Goal: Transaction & Acquisition: Purchase product/service

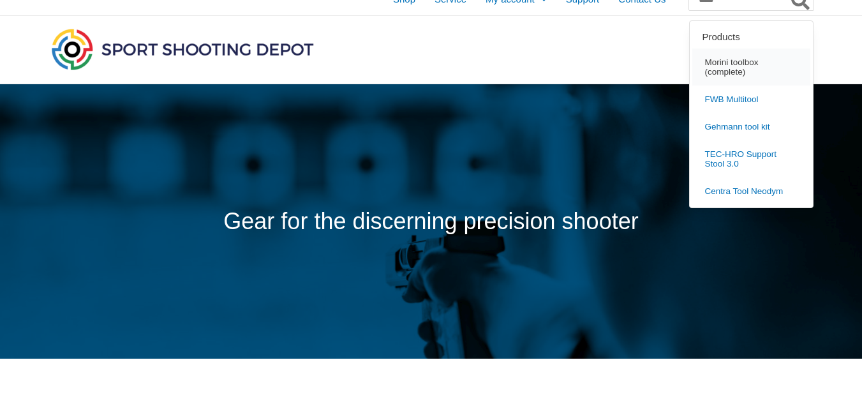
scroll to position [3, 0]
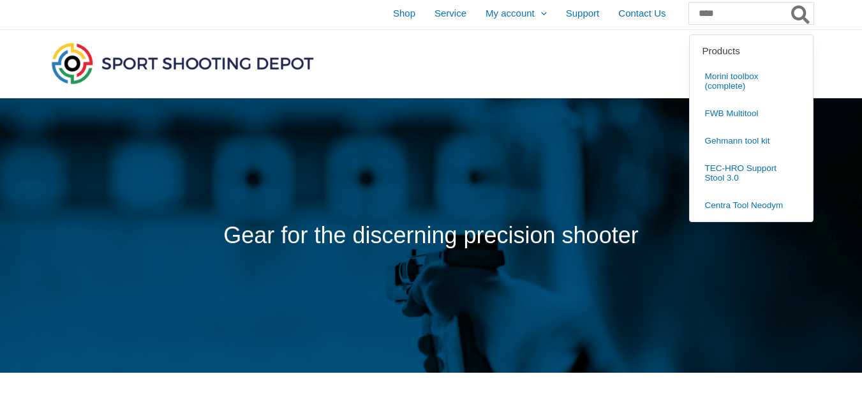
type input "****"
click at [794, 13] on icon "Search" at bounding box center [800, 14] width 19 height 20
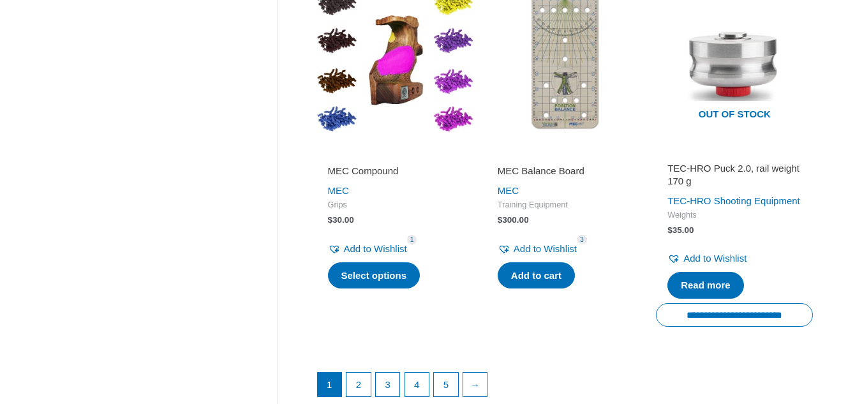
scroll to position [1842, 0]
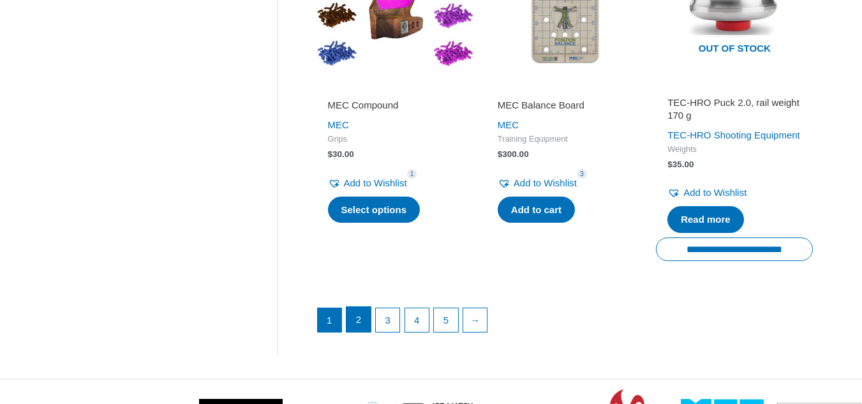
click at [355, 307] on link "2" at bounding box center [358, 320] width 24 height 26
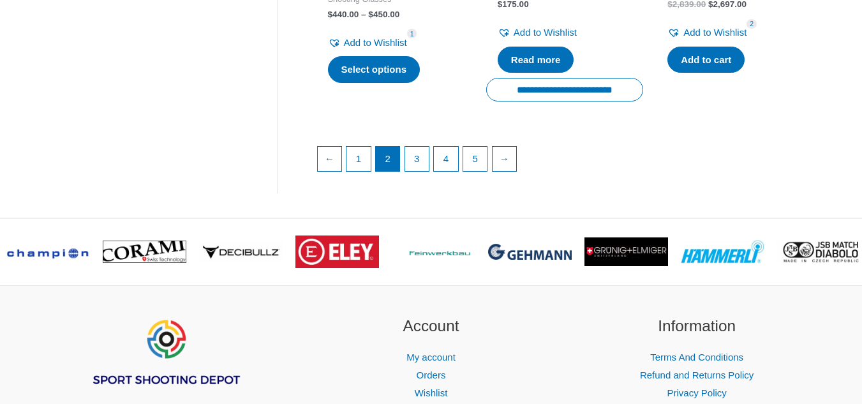
scroll to position [1962, 0]
